Goal: Connect with others: Connect with others

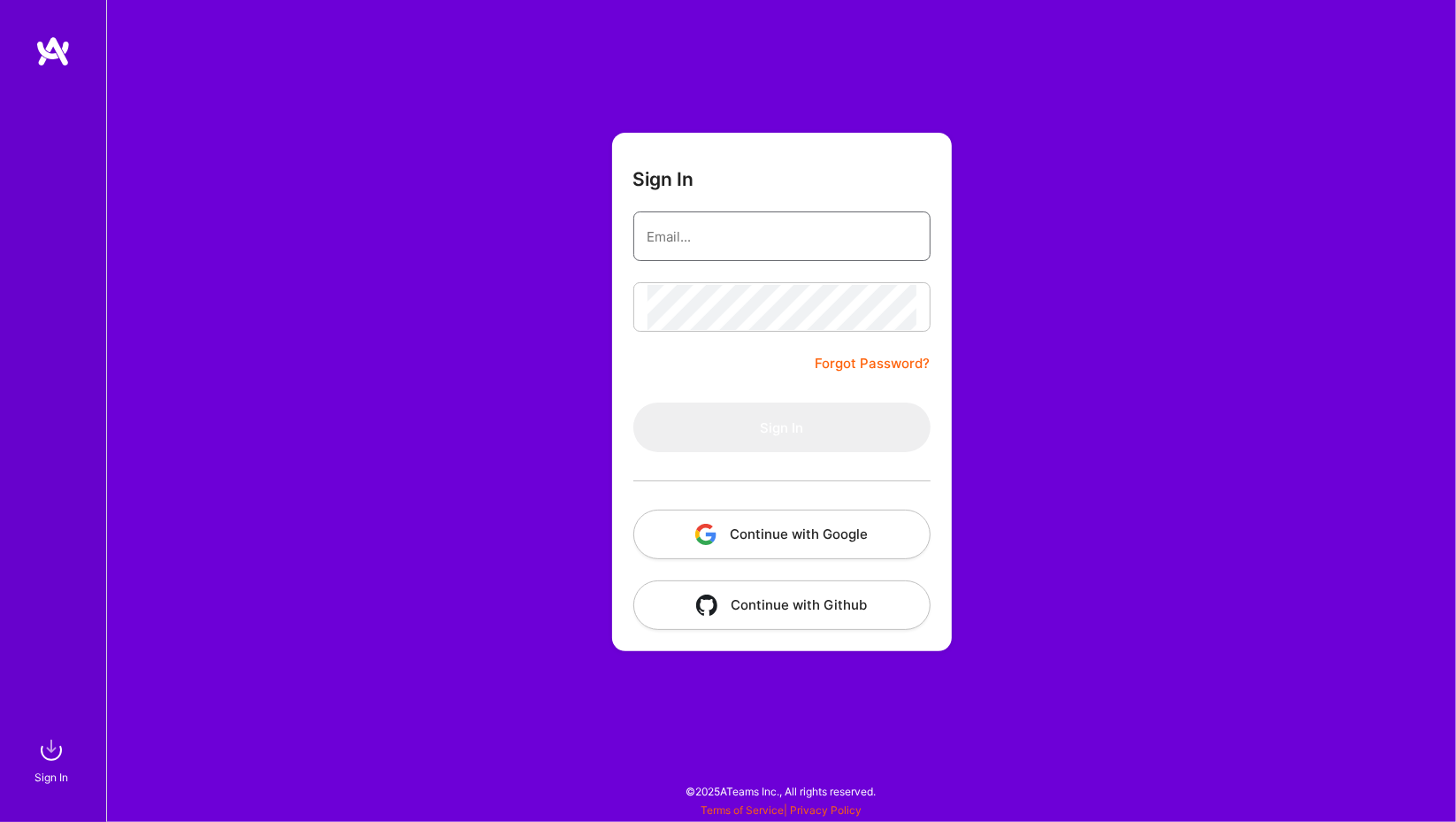
type input "[PERSON_NAME][EMAIL_ADDRESS][DOMAIN_NAME]"
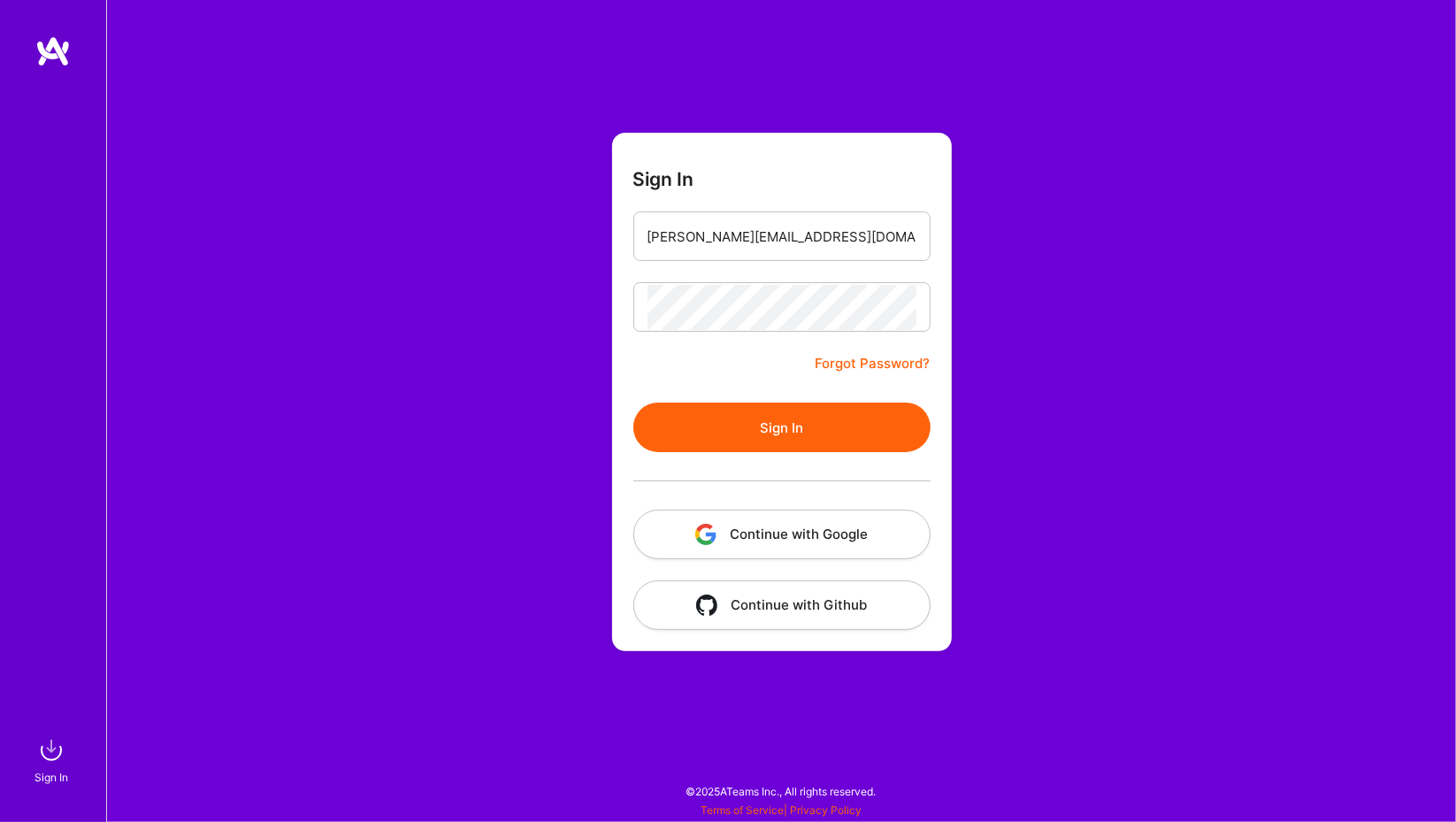
click at [704, 439] on button "Sign In" at bounding box center [781, 427] width 297 height 50
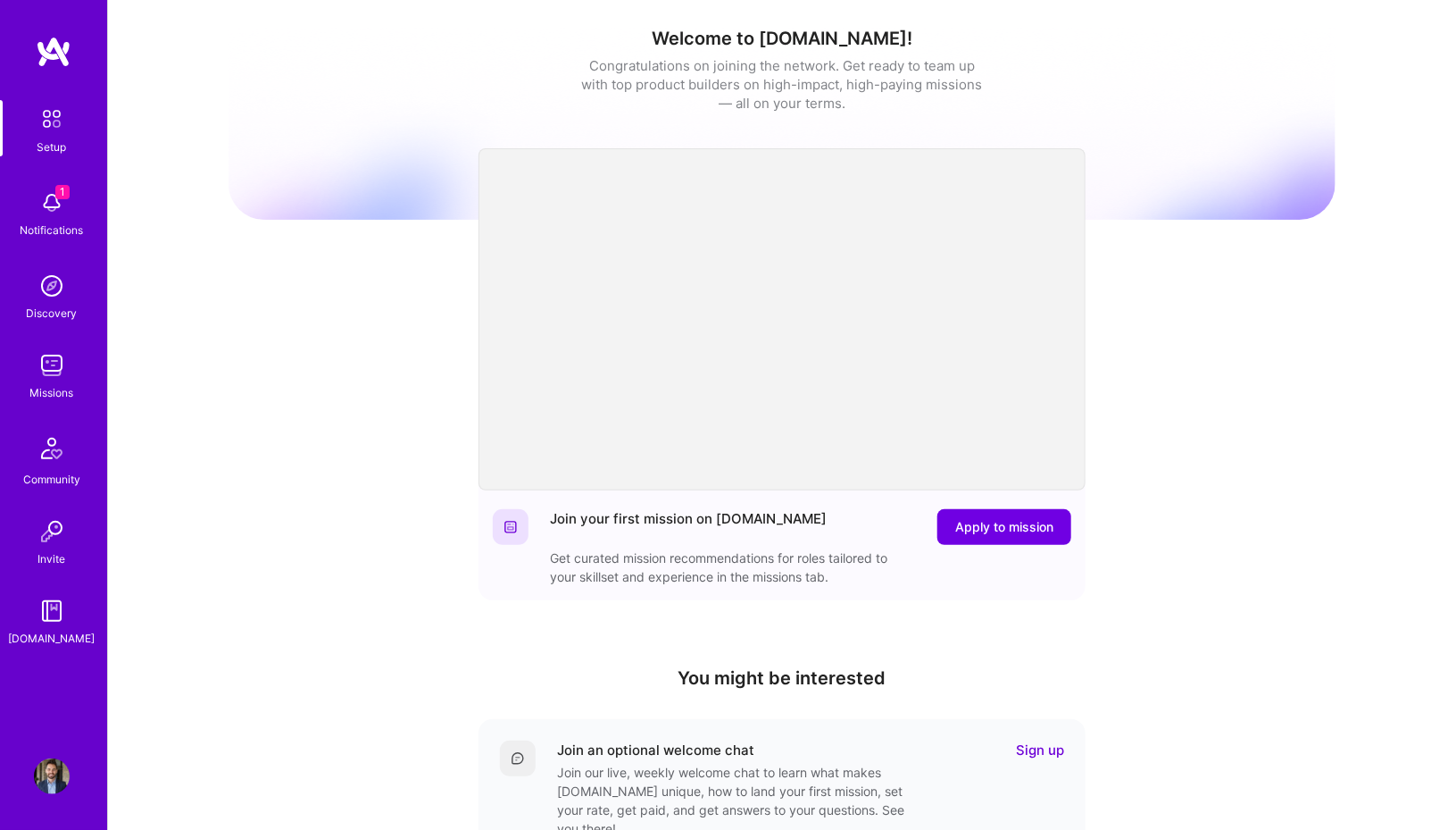
click at [56, 196] on span "1" at bounding box center [62, 191] width 14 height 14
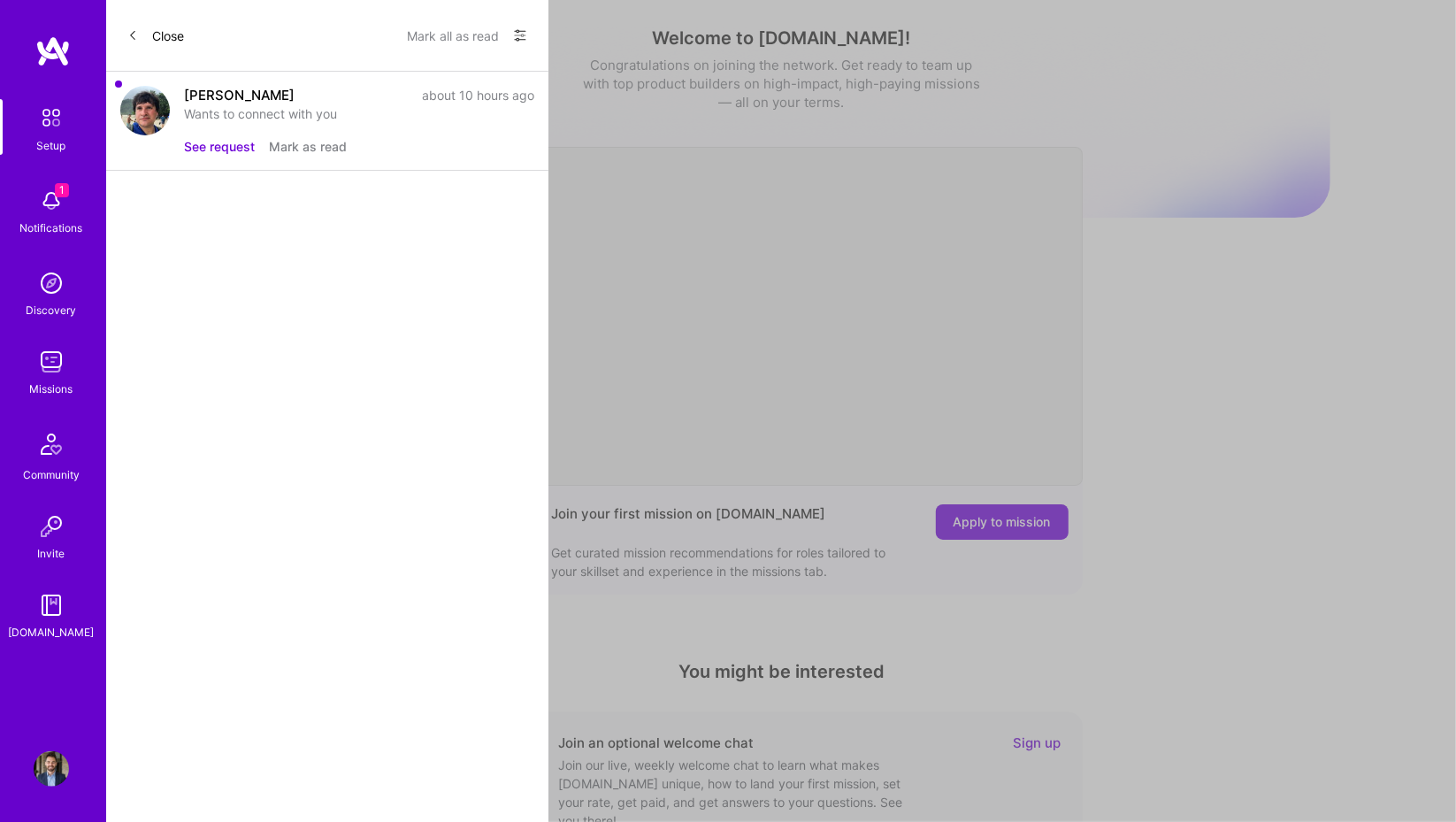
click at [212, 152] on button "See request" at bounding box center [219, 146] width 71 height 18
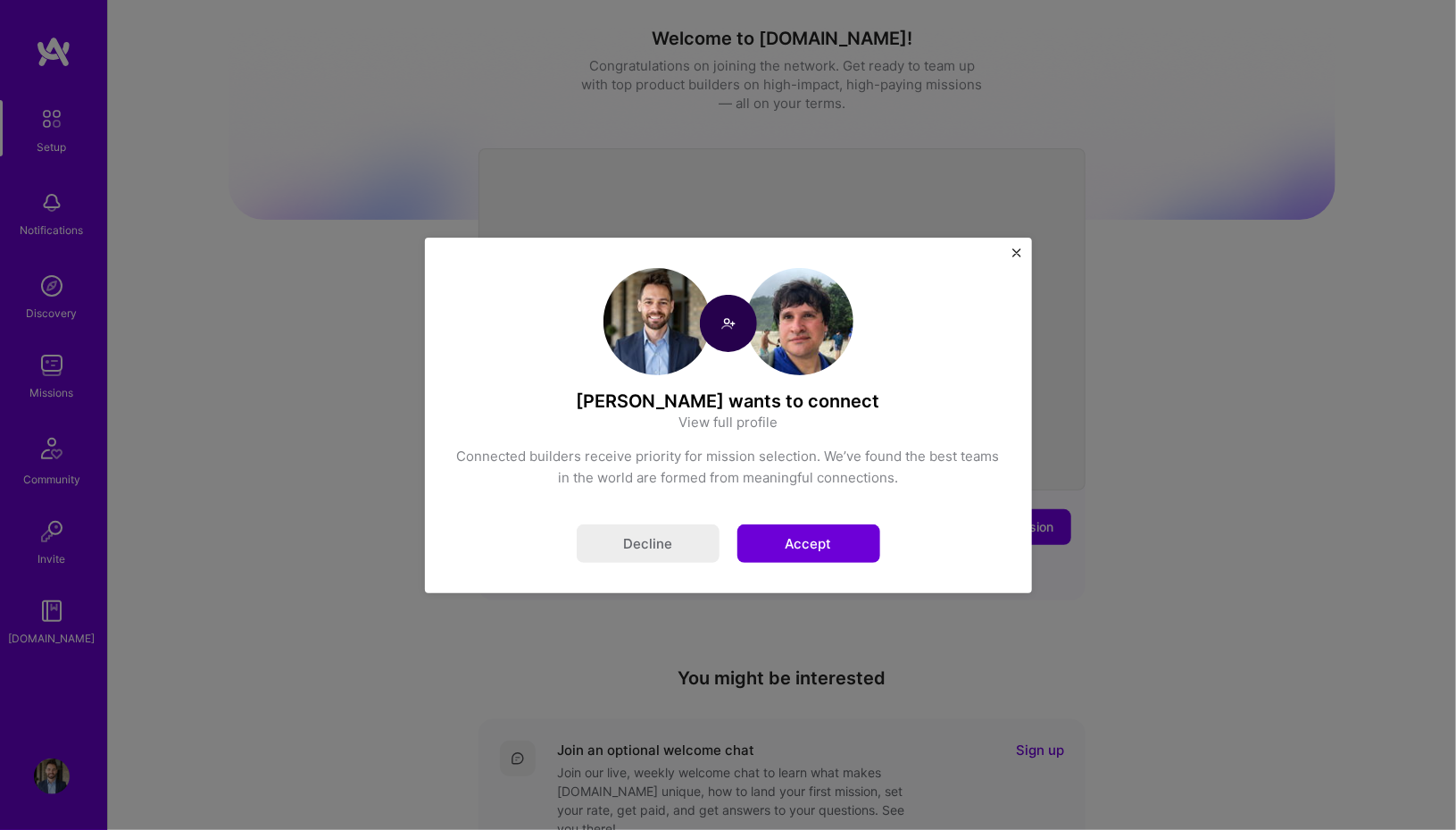
click at [729, 423] on link "View full profile" at bounding box center [728, 422] width 99 height 19
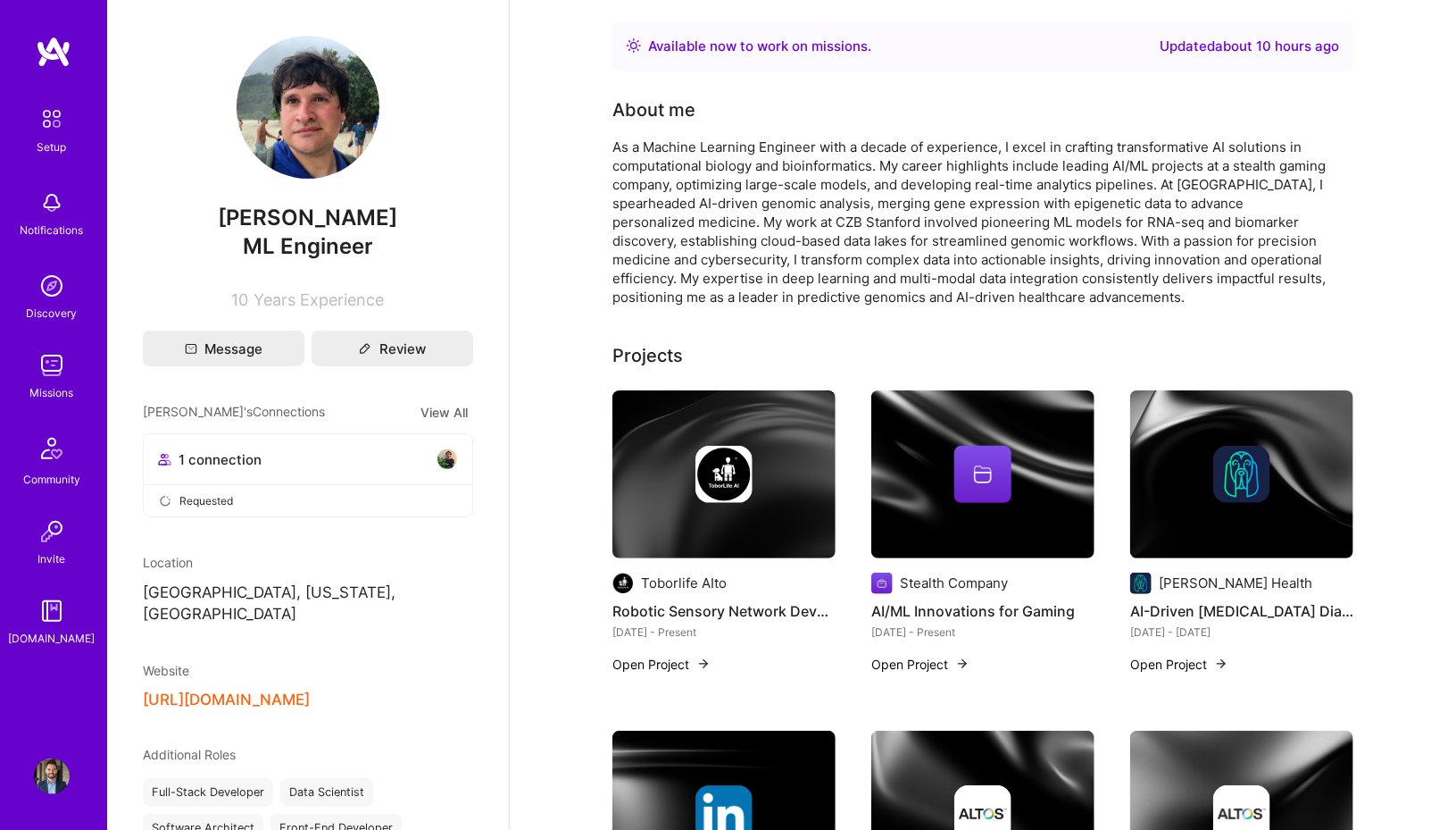
click at [627, 271] on div "As a Machine Learning Engineer with a decade of experience, I excel in crafting…" at bounding box center [969, 222] width 715 height 169
